Goal: Feedback & Contribution: Submit feedback/report problem

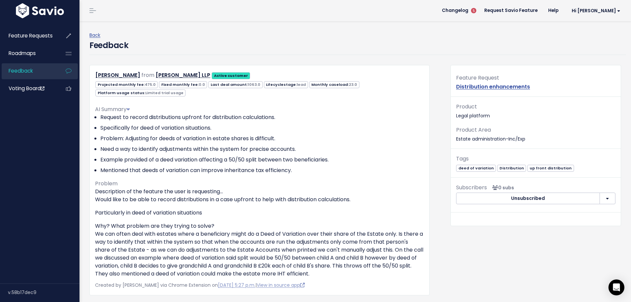
click at [31, 68] on span "Feedback" at bounding box center [21, 70] width 24 height 7
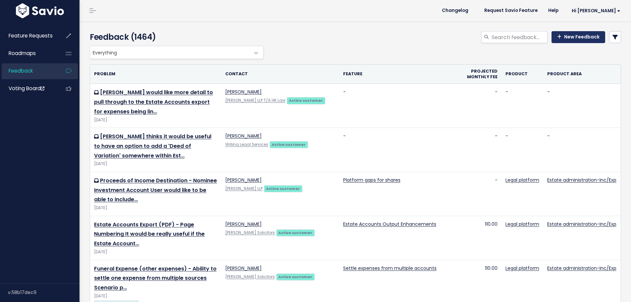
click at [573, 39] on link "New Feedback" at bounding box center [578, 37] width 54 height 12
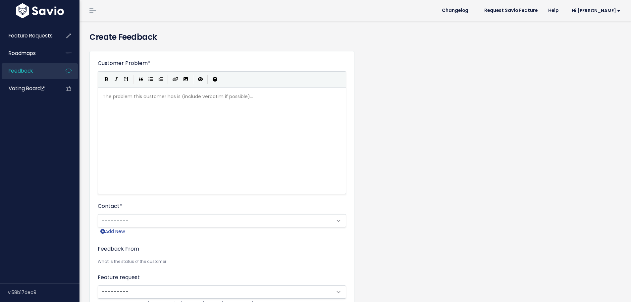
scroll to position [1, 0]
click at [240, 107] on div "The problem this customer has is (include verbatim if possible)... xxxxxxxxxx ​" at bounding box center [229, 149] width 257 height 116
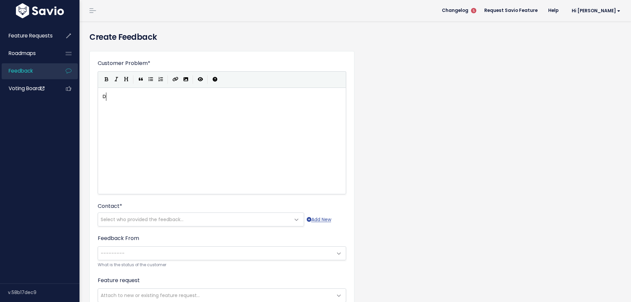
type textarea "Di"
type textarea "Post Code d"
type textarea "d"
type textarea "displaying as Uper"
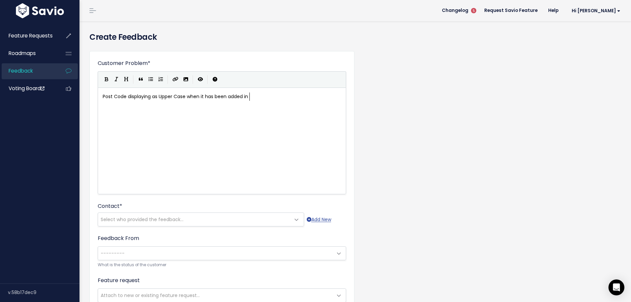
scroll to position [2, 84]
type textarea "per Case when it has been added in Lower Case"
type textarea "Company"
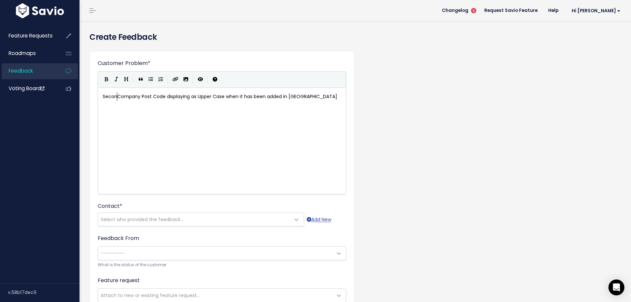
type textarea "Secon d"
type textarea "d"
type textarea "Address"
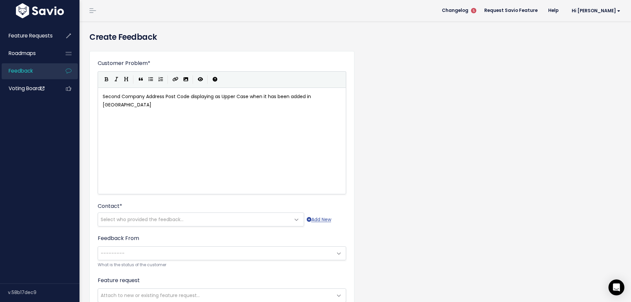
click at [342, 96] on div "xxxxxxxxxx Second Company Address Post Code displaying as Upper Case when it ha…" at bounding box center [229, 100] width 257 height 19
type textarea "to Company Settings"
type textarea "This"
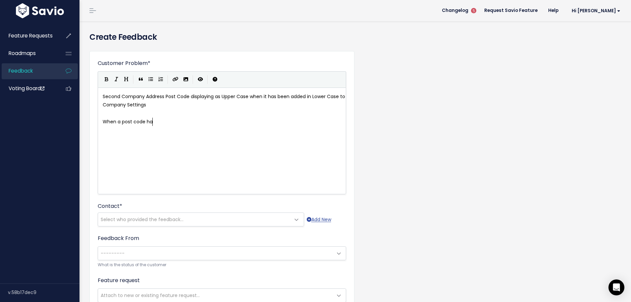
type textarea "When a post code has"
type textarea "n address has been added"
type textarea "second"
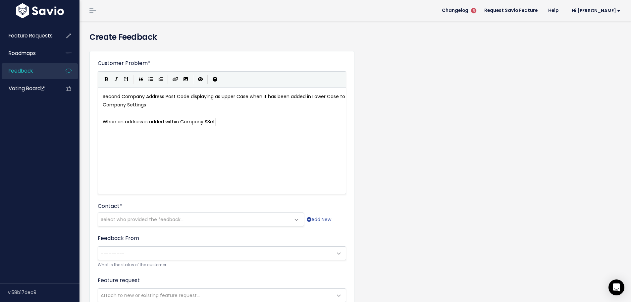
type textarea "n address is added within Company S3etti"
type textarea "ettings, i"
type textarea "with a lower c"
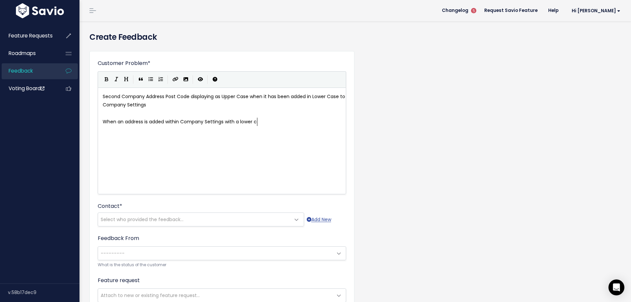
scroll to position [2, 33]
type textarea "-case post code, this is not obvious w"
type textarea "it is displaying as Upper Case (corre"
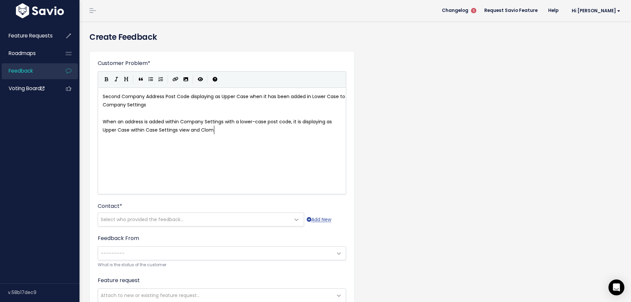
type textarea "within Case Settings view and Clompa"
type textarea "ompany Settings view"
type textarea "Thi s"
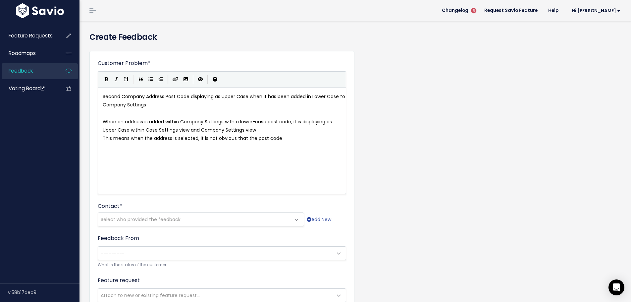
type textarea "s means when the address is selected, it is not obvious that the post code i"
type textarea "has"
type textarea "is in lower case and it pulls through to the forms this way"
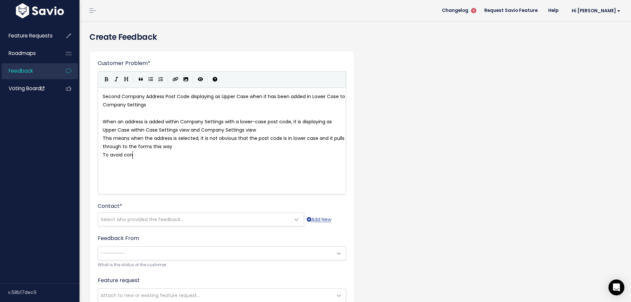
type textarea "To avoid conv"
type textarea "fusion for the customer it would be best to show the post code on the front scr"
type textarea ""select"
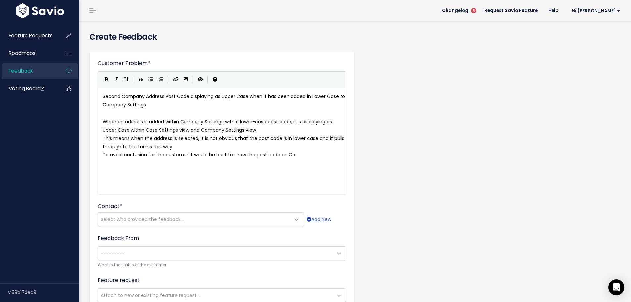
type textarea "Coa"
type textarea "pa"
type textarea "p"
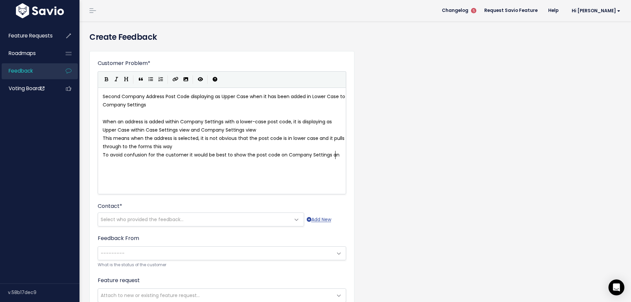
type textarea "mpany Settings and"
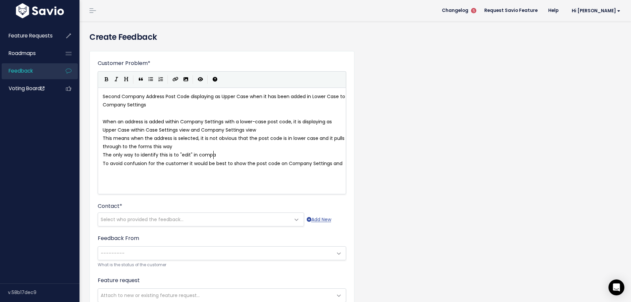
scroll to position [2, 113]
type textarea "The only way to identify this is to "edit" in compan"
type textarea "Company Settings"
click at [165, 154] on span "The only way to identify this is to "edit" in Company Settings" at bounding box center [173, 154] width 140 height 7
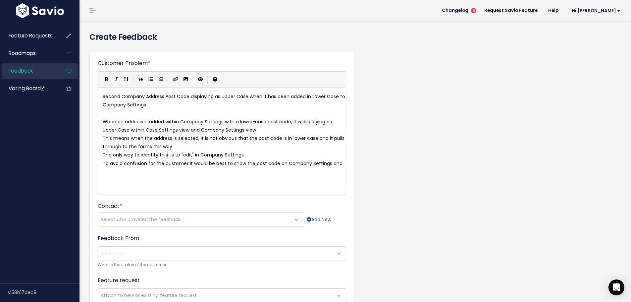
type textarea "uis"
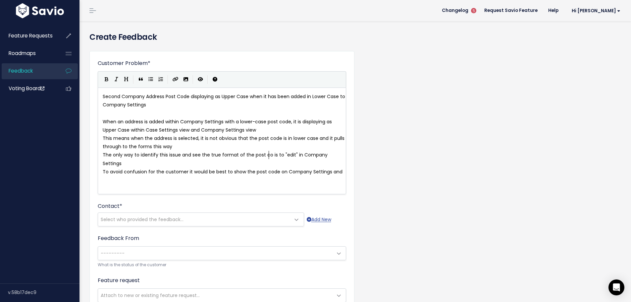
type textarea "issue and see the true format of the post code"
type textarea "in the form"
type textarea "ormat is"
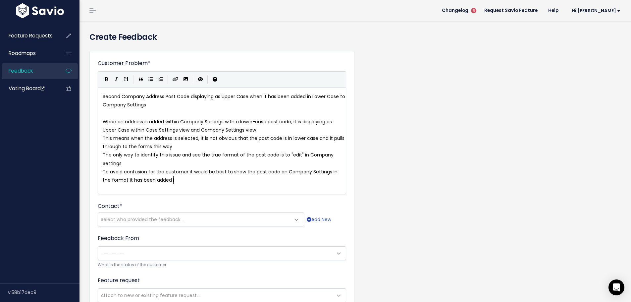
type textarea "t has been added in"
type textarea "Second Company Address Post Code displaying as Upper Case when it has been adde…"
drag, startPoint x: 159, startPoint y: 104, endPoint x: 75, endPoint y: 91, distance: 85.1
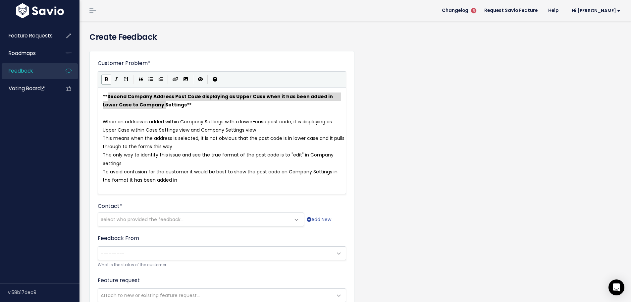
click at [186, 117] on pre "​" at bounding box center [224, 113] width 246 height 8
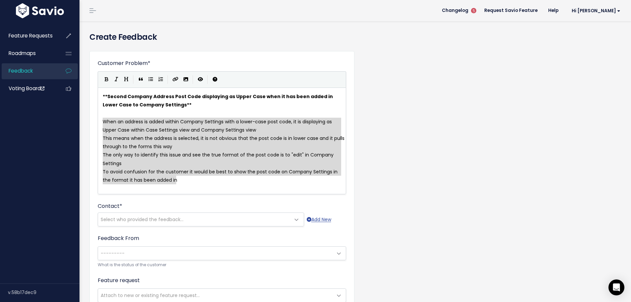
drag, startPoint x: 178, startPoint y: 179, endPoint x: 98, endPoint y: 122, distance: 99.0
click at [151, 78] on icon "Generic List" at bounding box center [150, 79] width 5 height 5
type textarea "* This means when the address is selected, it is not obvious that the post code…"
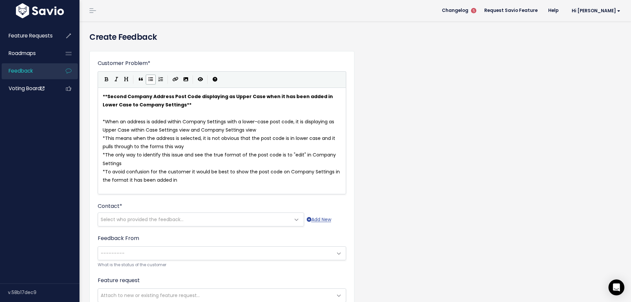
click at [271, 128] on pre "* When an address is added within Company Settings with a lower-case post code,…" at bounding box center [224, 125] width 246 height 17
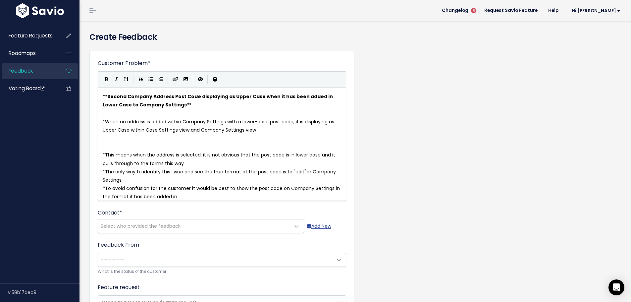
scroll to position [2, 0]
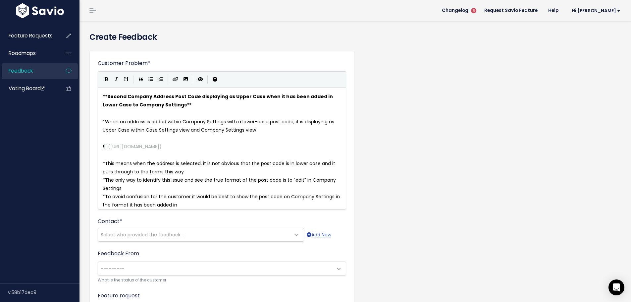
click at [199, 176] on span "The only way to identify this issue and see the true format of the post code is…" at bounding box center [220, 183] width 234 height 15
click at [204, 171] on pre "* This means when the address is selected, it is not obvious that the post code…" at bounding box center [224, 167] width 246 height 17
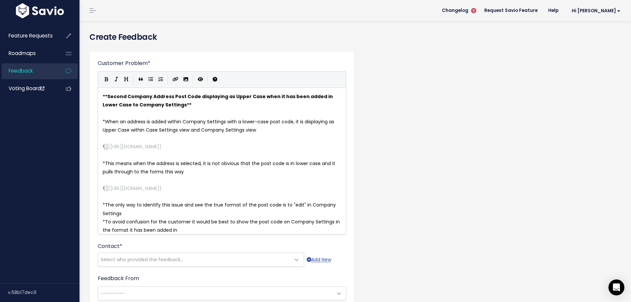
click at [147, 213] on pre "* The only way to identify this issue and see the true format of the post code …" at bounding box center [224, 209] width 246 height 17
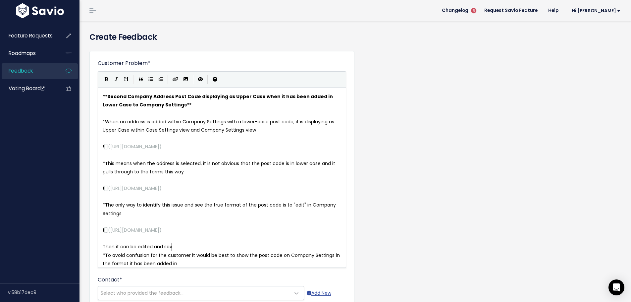
type textarea "Then it can be edited and savfed"
type textarea "ed in order to update the forms as needed"
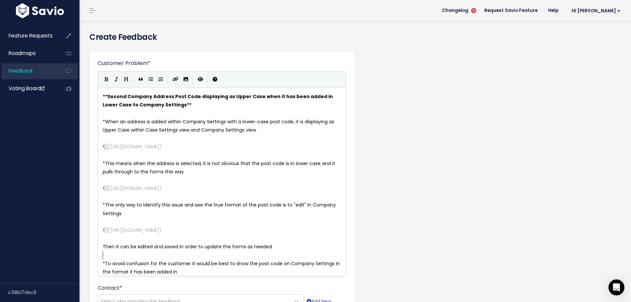
scroll to position [2, 0]
click at [276, 246] on pre "Then it can be edited and saved in order to update the forms as needed" at bounding box center [224, 246] width 246 height 8
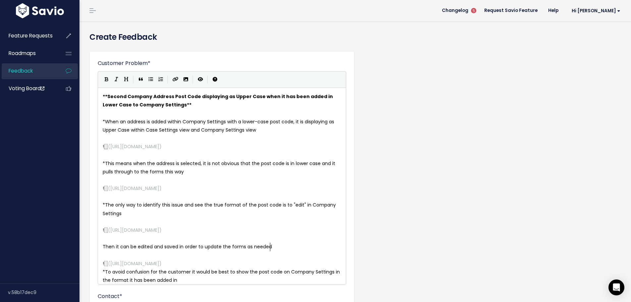
click at [275, 246] on pre "Then it can be edited and saved in order to update the forms as needed" at bounding box center [224, 246] width 246 height 8
click at [150, 79] on icon "Generic List" at bounding box center [150, 79] width 5 height 5
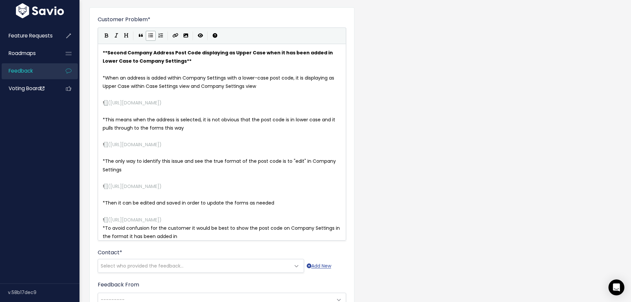
scroll to position [66, 0]
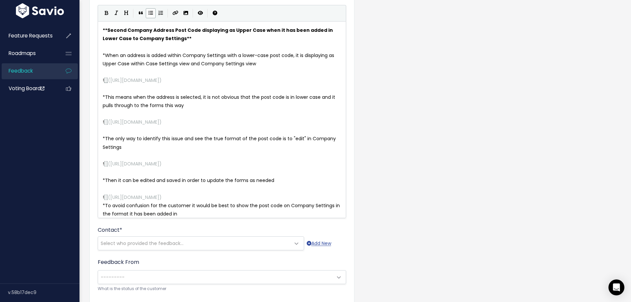
drag, startPoint x: 329, startPoint y: 197, endPoint x: 409, endPoint y: 197, distance: 80.1
click at [329, 197] on pre "! [] ( [URL][DOMAIN_NAME] )" at bounding box center [224, 197] width 246 height 8
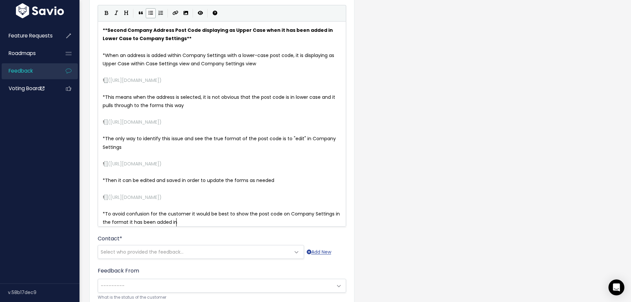
click at [176, 221] on span "To avoid confusion for the customer it would be best to show the post code on C…" at bounding box center [222, 217] width 238 height 15
type textarea ", so it can be easily ied"
click at [111, 222] on span "To avoid confusion for the customer it would be best to show the post code on C…" at bounding box center [222, 217] width 238 height 15
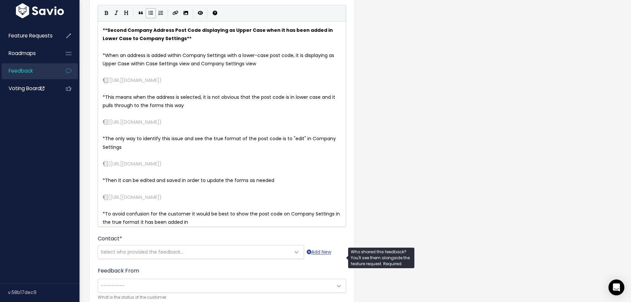
type textarea "true"
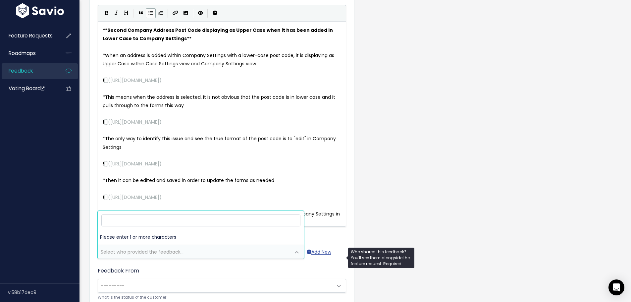
click at [195, 253] on span "Select who provided the feedback..." at bounding box center [194, 251] width 192 height 13
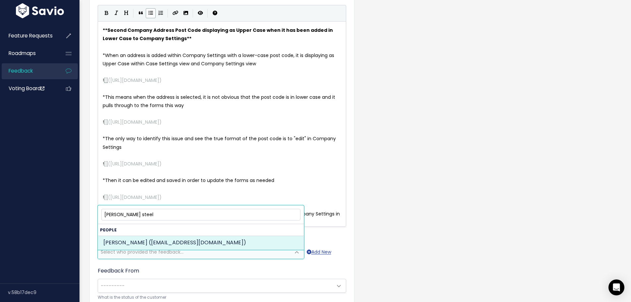
type input "[PERSON_NAME] steel"
select select "ACTIVE"
select select "87513991"
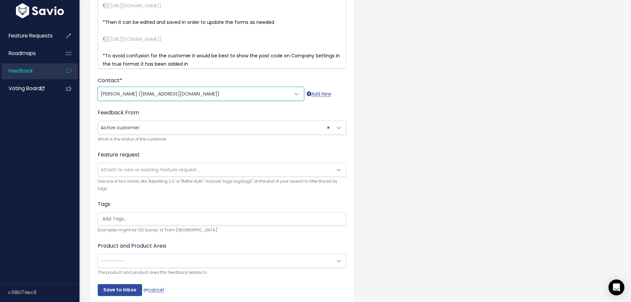
scroll to position [232, 0]
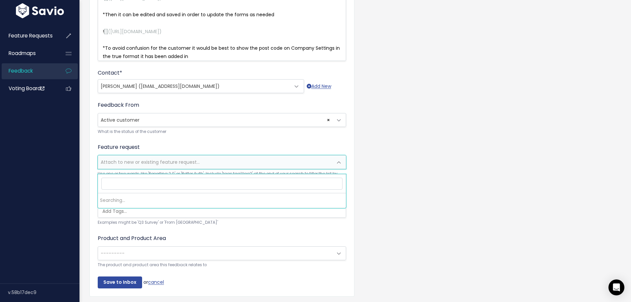
click at [132, 165] on span "Attach to new or existing feature request..." at bounding box center [150, 162] width 99 height 7
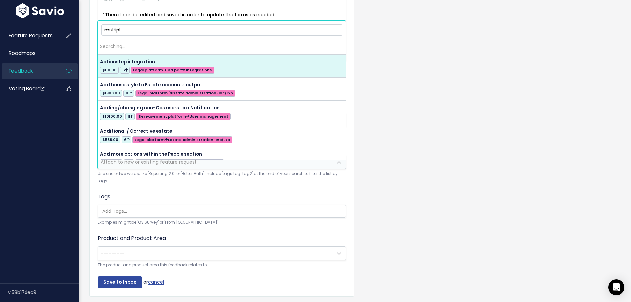
type input "multiple"
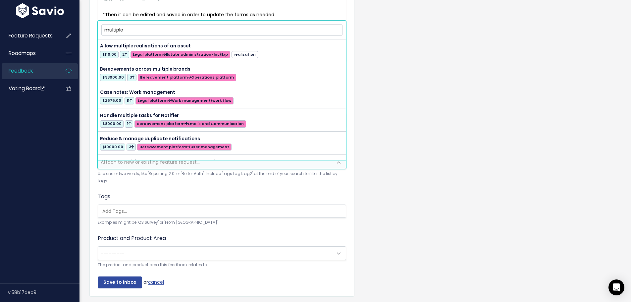
scroll to position [0, 0]
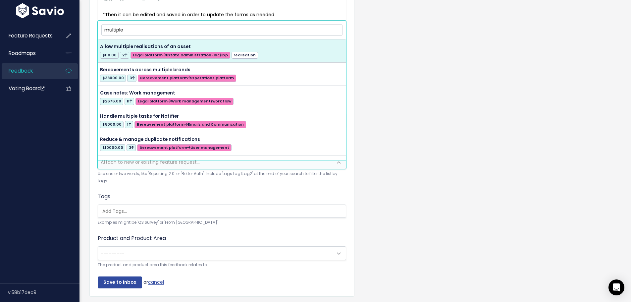
drag, startPoint x: 120, startPoint y: 31, endPoint x: 95, endPoint y: 31, distance: 24.5
click at [95, 31] on body "Feature Requests Roadmaps Feedback" at bounding box center [315, 45] width 631 height 554
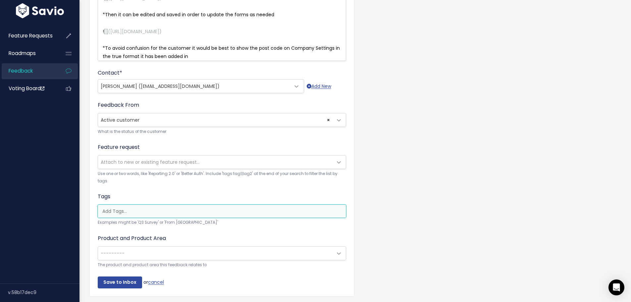
click at [118, 214] on input "search" at bounding box center [224, 211] width 248 height 7
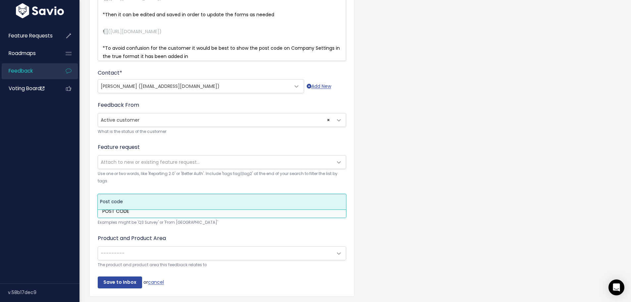
type input "POST CODE"
select select "5102"
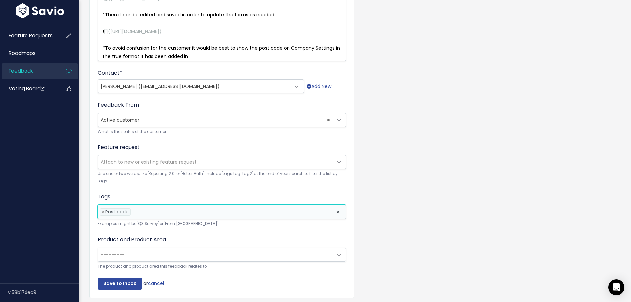
click at [147, 259] on span "---------" at bounding box center [215, 254] width 234 height 13
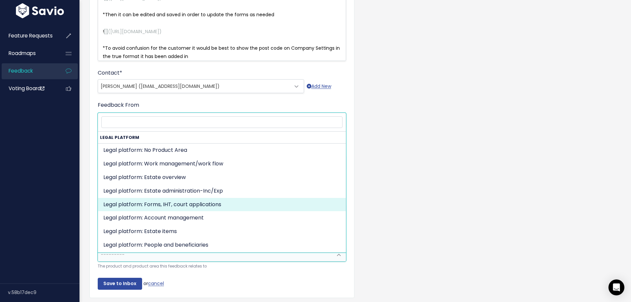
select select "MAIN:ONBOARDING"
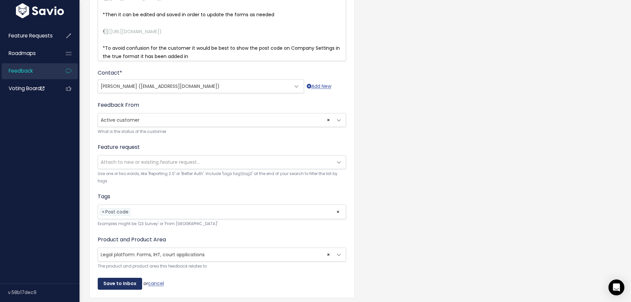
click at [125, 284] on input "Save to Inbox" at bounding box center [120, 283] width 44 height 12
